Goal: Navigation & Orientation: Find specific page/section

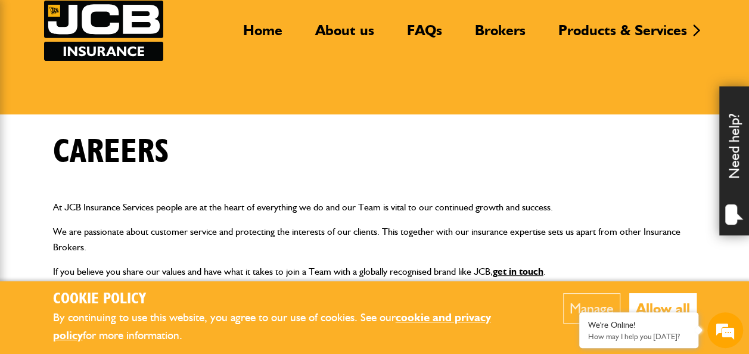
scroll to position [60, 0]
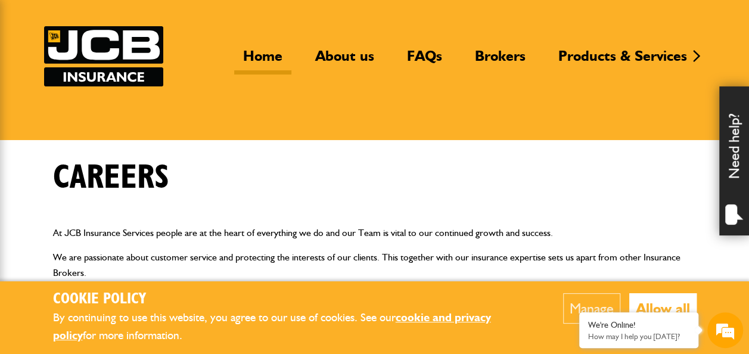
click at [260, 57] on link "Home" at bounding box center [262, 60] width 57 height 27
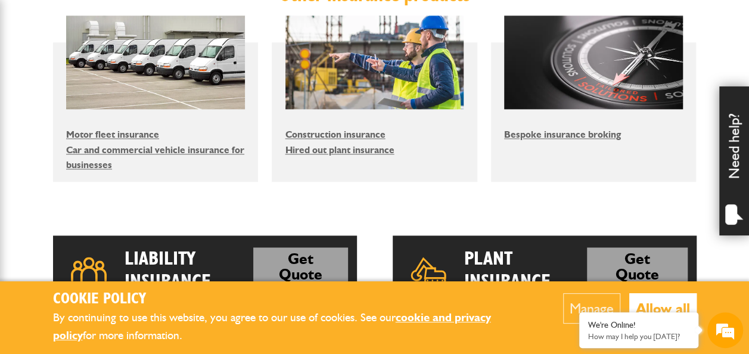
scroll to position [640, 0]
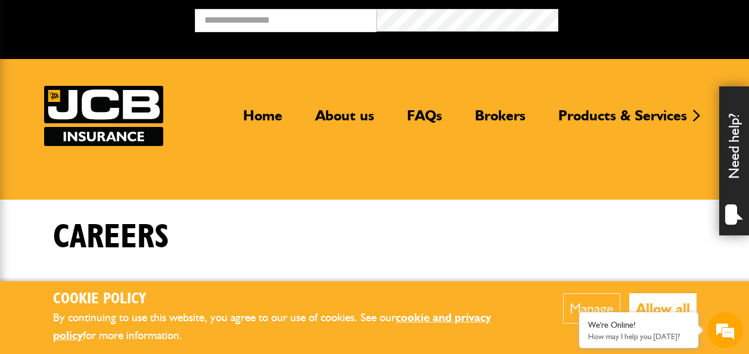
scroll to position [60, 0]
